Goal: Check status: Check status

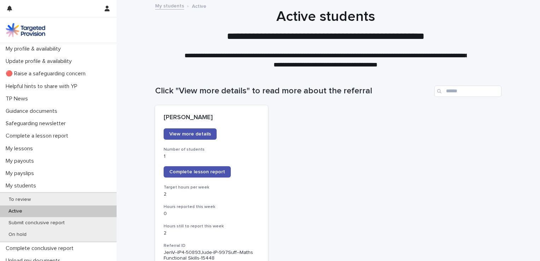
click at [31, 210] on div "Active" at bounding box center [58, 211] width 117 height 12
click at [19, 198] on p "To review" at bounding box center [20, 199] width 34 height 6
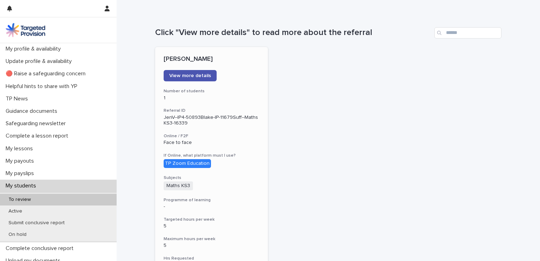
scroll to position [71, 0]
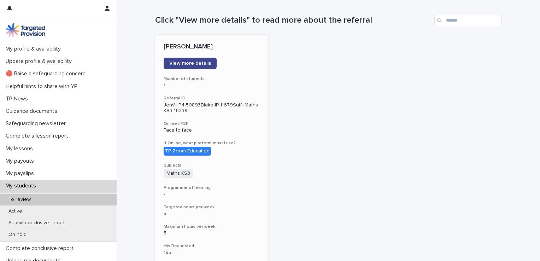
click at [185, 61] on span "View more details" at bounding box center [190, 63] width 42 height 5
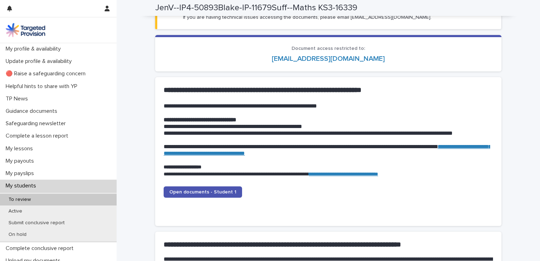
scroll to position [671, 0]
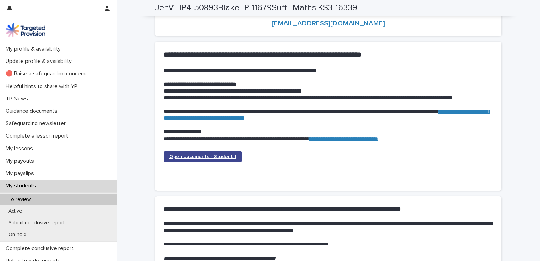
click at [211, 156] on span "Open documents - Student 1" at bounding box center [202, 156] width 67 height 5
